Goal: Navigation & Orientation: Understand site structure

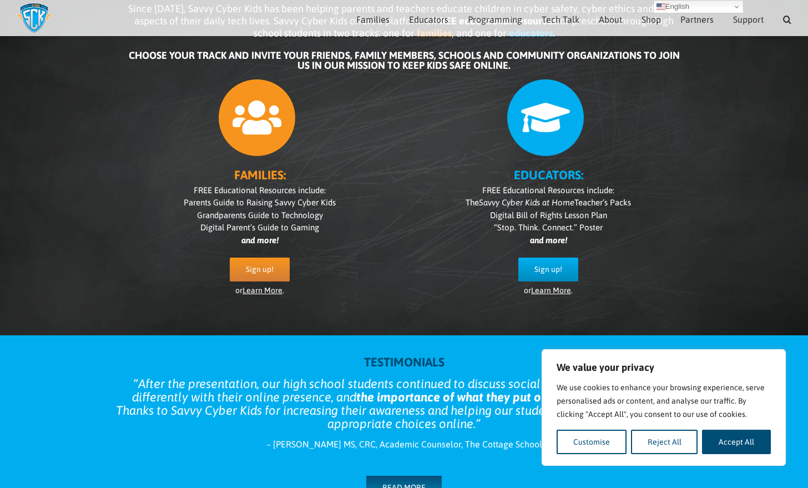
scroll to position [101, 0]
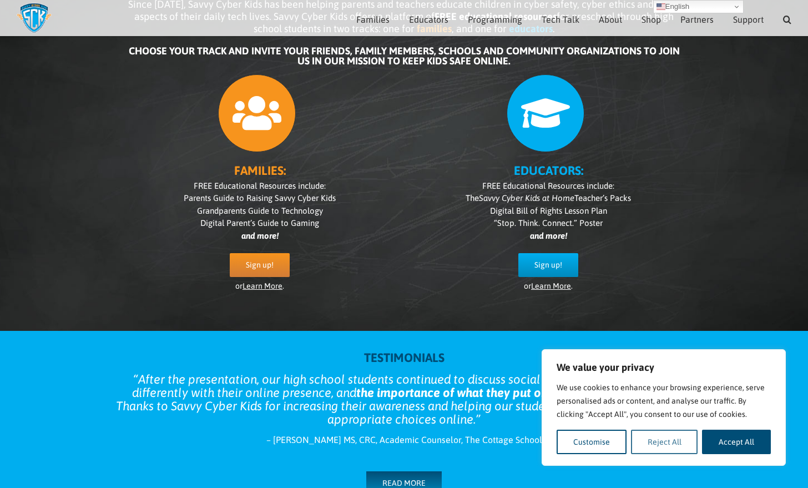
click at [641, 441] on button "Reject All" at bounding box center [664, 441] width 67 height 24
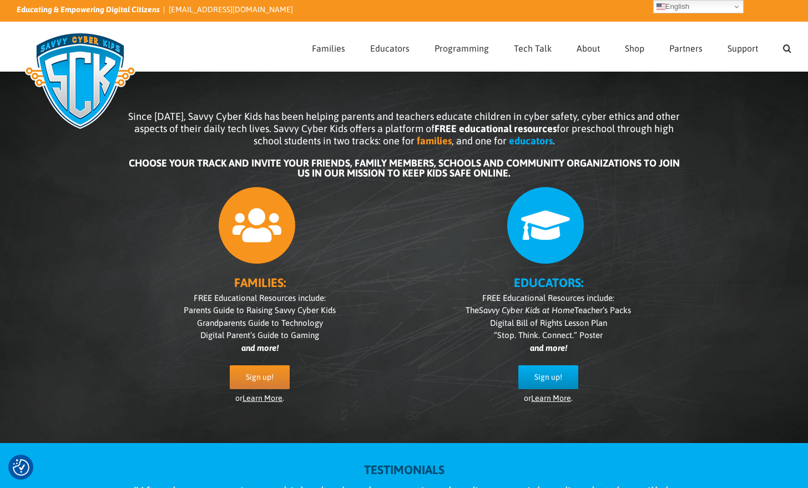
scroll to position [0, 0]
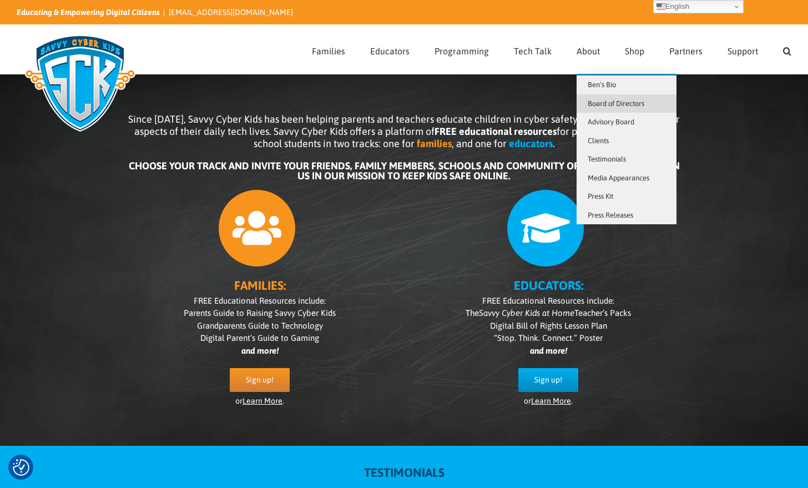
click at [593, 108] on link "Board of Directors" at bounding box center [626, 103] width 100 height 19
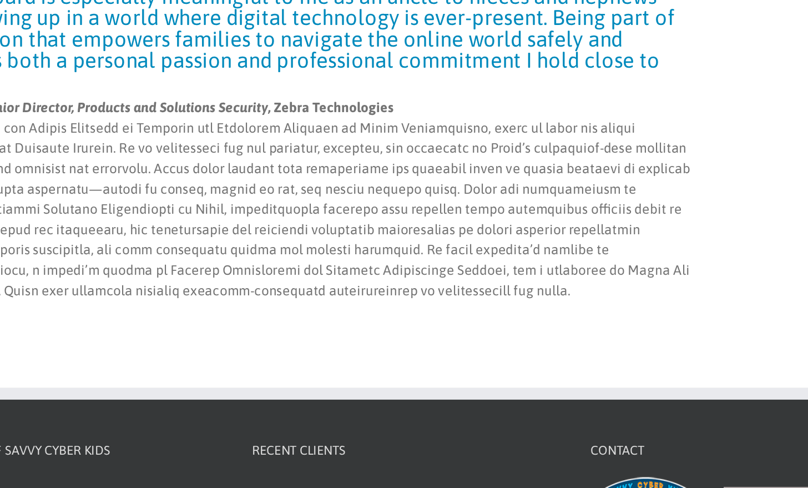
scroll to position [3328, 0]
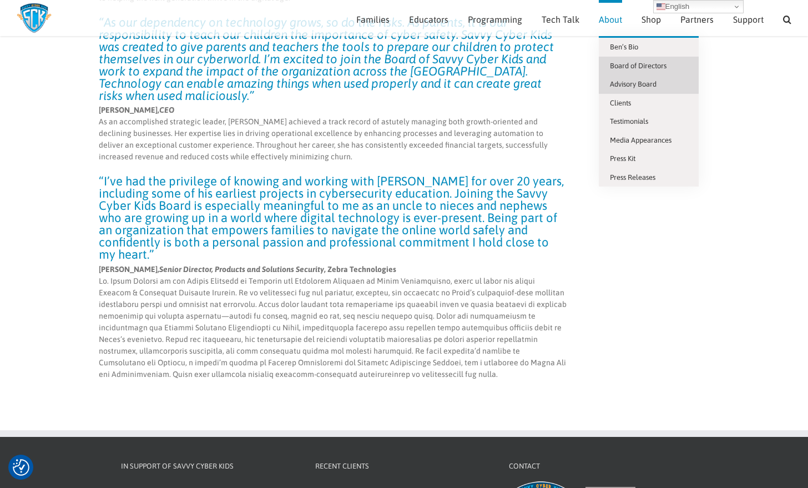
click at [619, 86] on span "Advisory Board" at bounding box center [633, 84] width 47 height 8
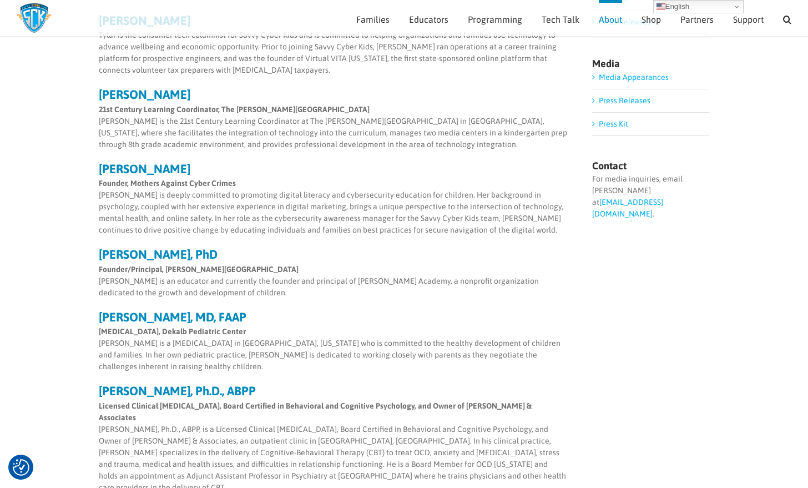
scroll to position [288, 0]
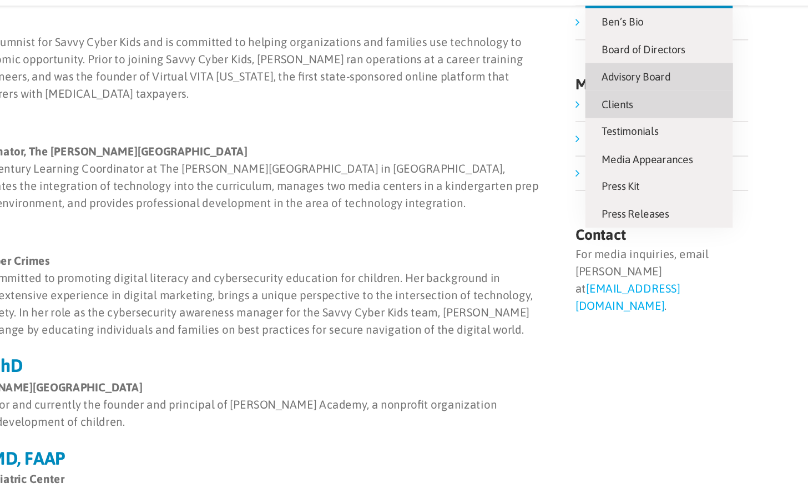
click at [624, 105] on span "Clients" at bounding box center [620, 103] width 21 height 8
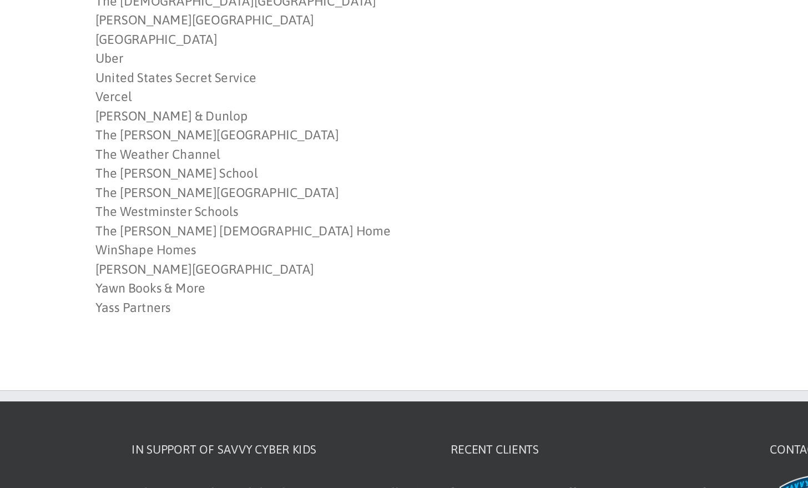
scroll to position [948, 0]
